Goal: Check status: Check status

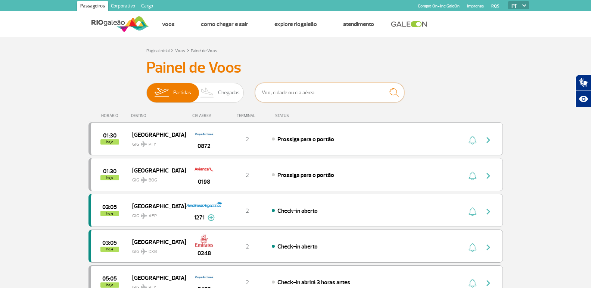
click at [287, 90] on input "text" at bounding box center [329, 93] width 149 height 20
type input "iber"
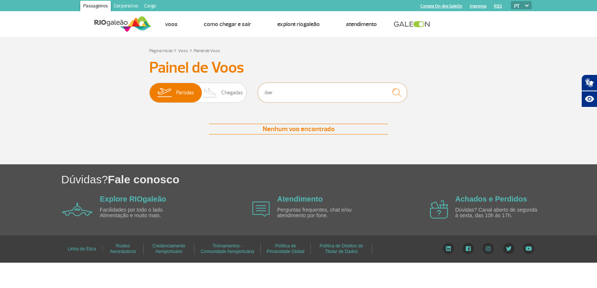
drag, startPoint x: 259, startPoint y: 93, endPoint x: 253, endPoint y: 94, distance: 6.1
click at [253, 94] on div "Partidas Chegadas iber" at bounding box center [298, 94] width 299 height 22
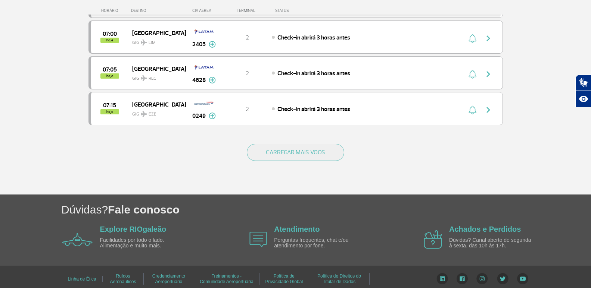
scroll to position [723, 0]
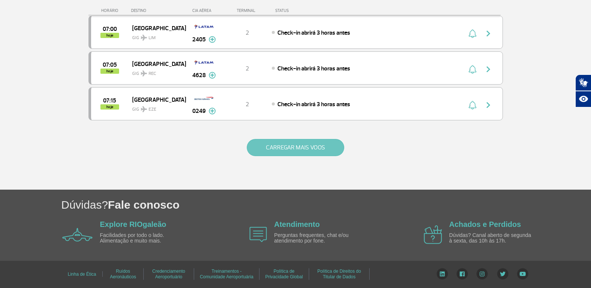
click at [308, 147] on button "CARREGAR MAIS VOOS" at bounding box center [295, 147] width 97 height 17
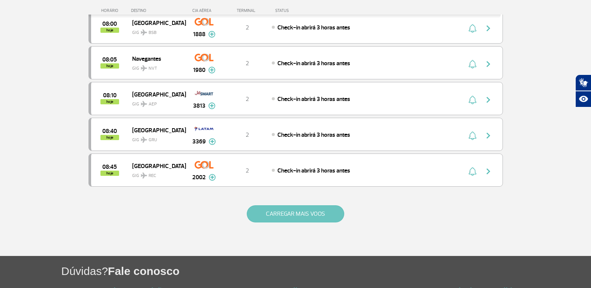
scroll to position [1394, 0]
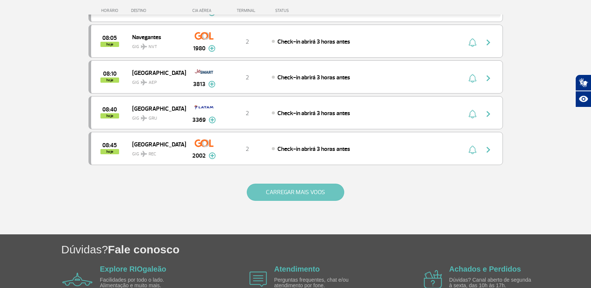
click at [285, 198] on button "CARREGAR MAIS VOOS" at bounding box center [295, 192] width 97 height 17
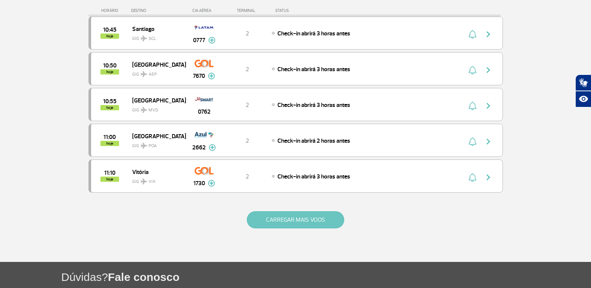
scroll to position [2103, 0]
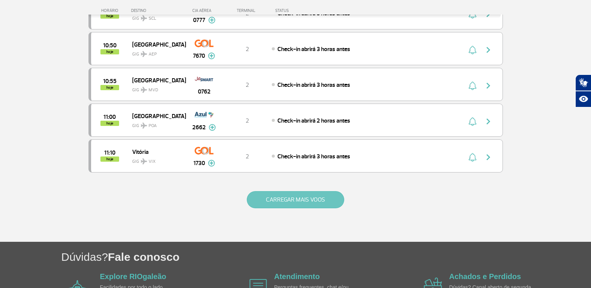
click at [285, 198] on button "CARREGAR MAIS VOOS" at bounding box center [295, 199] width 97 height 17
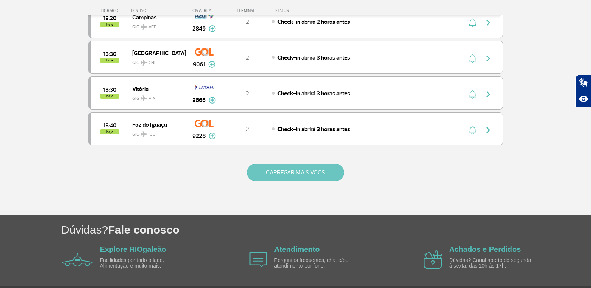
scroll to position [2850, 0]
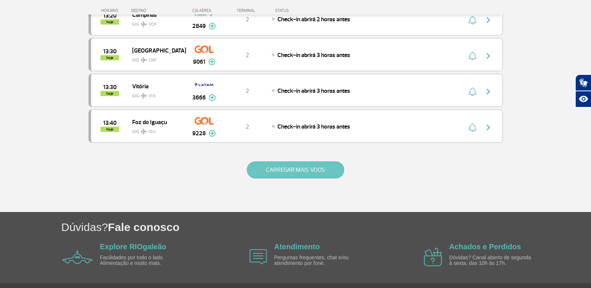
click at [293, 174] on button "CARREGAR MAIS VOOS" at bounding box center [295, 170] width 97 height 17
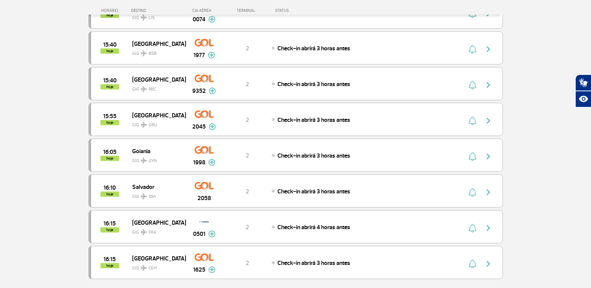
scroll to position [3484, 0]
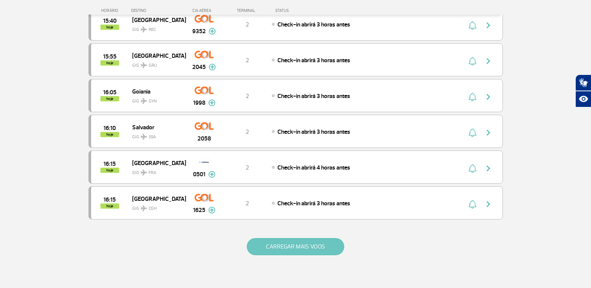
click at [318, 251] on button "CARREGAR MAIS VOOS" at bounding box center [295, 246] width 97 height 17
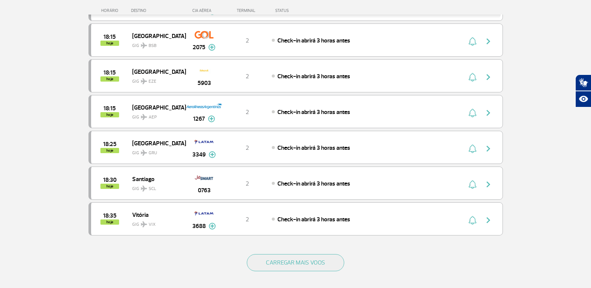
scroll to position [4193, 0]
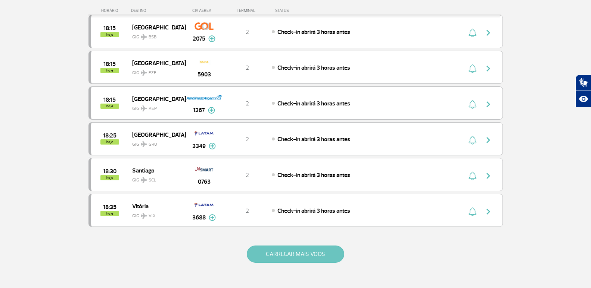
click at [310, 248] on button "CARREGAR MAIS VOOS" at bounding box center [295, 254] width 97 height 17
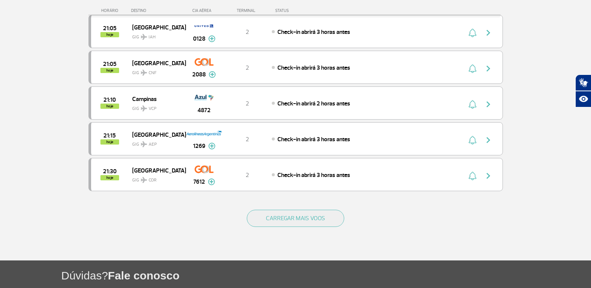
scroll to position [4977, 0]
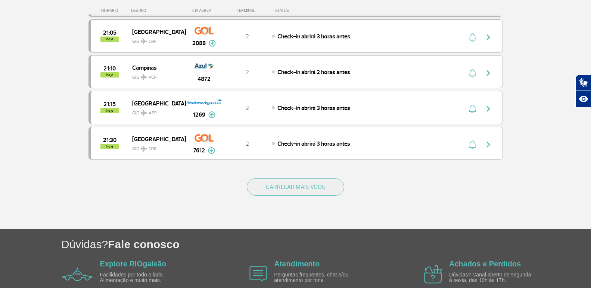
click at [240, 190] on div "CARREGAR MAIS VOOS" at bounding box center [295, 199] width 414 height 60
click at [256, 188] on button "CARREGAR MAIS VOOS" at bounding box center [295, 187] width 97 height 17
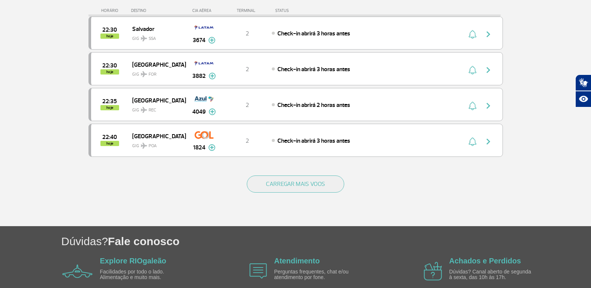
scroll to position [5723, 0]
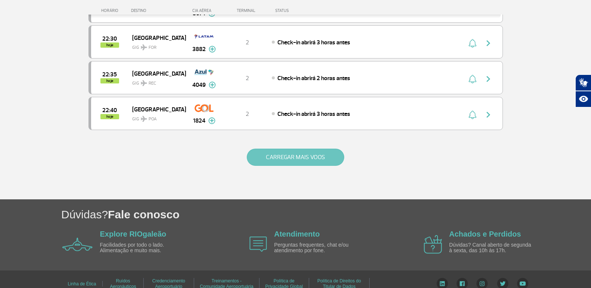
click at [328, 159] on button "CARREGAR MAIS VOOS" at bounding box center [295, 157] width 97 height 17
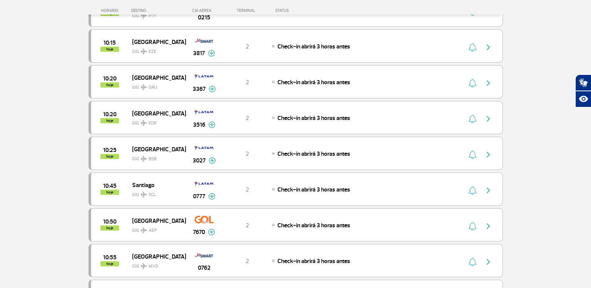
scroll to position [0, 0]
